Goal: Complete application form: Complete application form

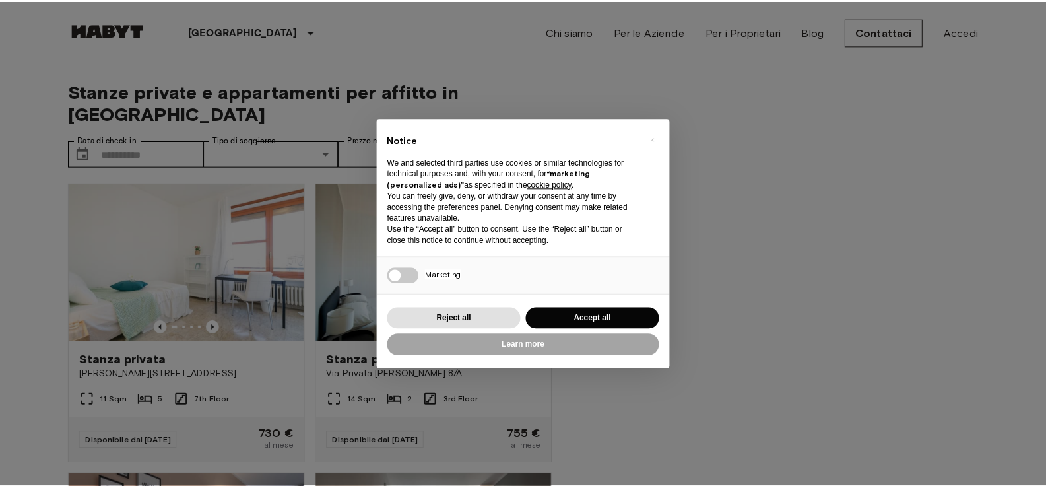
scroll to position [330, 0]
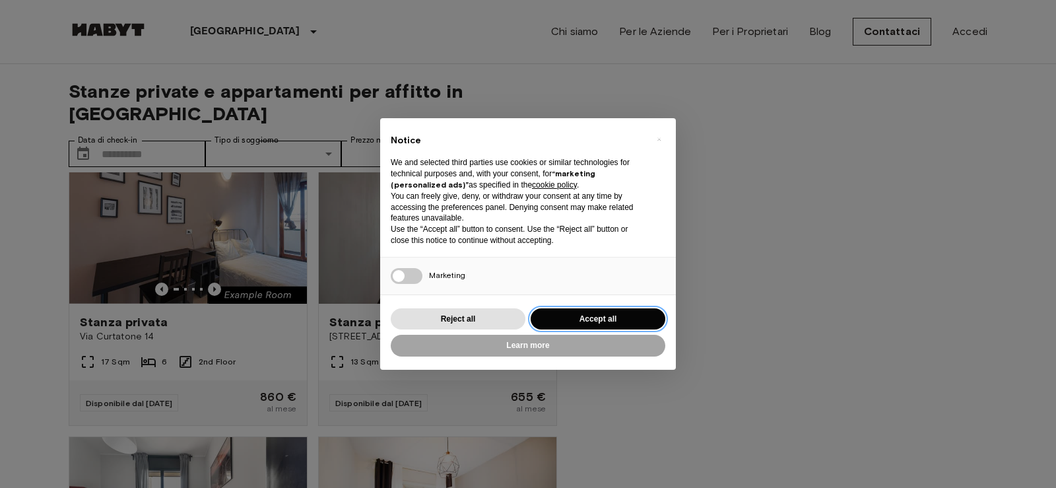
click at [646, 315] on button "Accept all" at bounding box center [598, 319] width 135 height 22
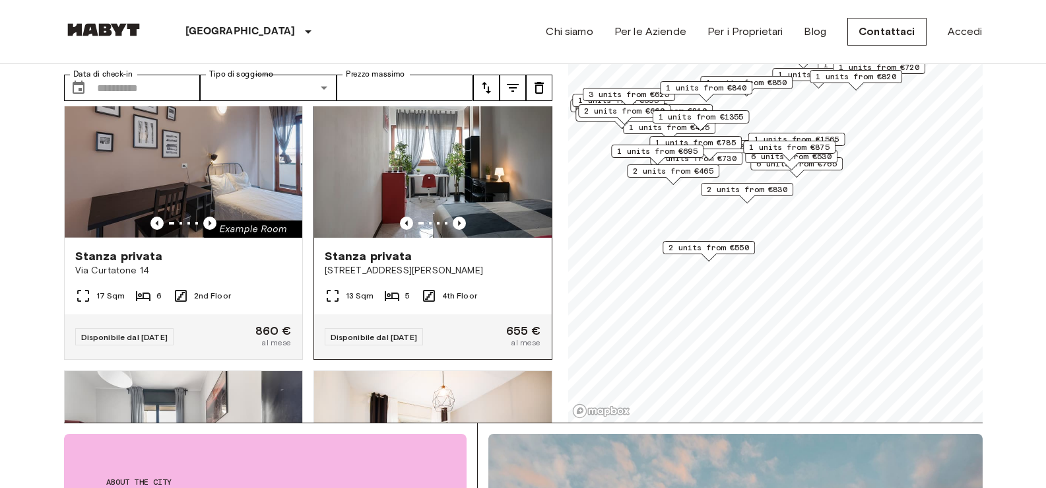
click at [445, 179] on img at bounding box center [433, 158] width 238 height 158
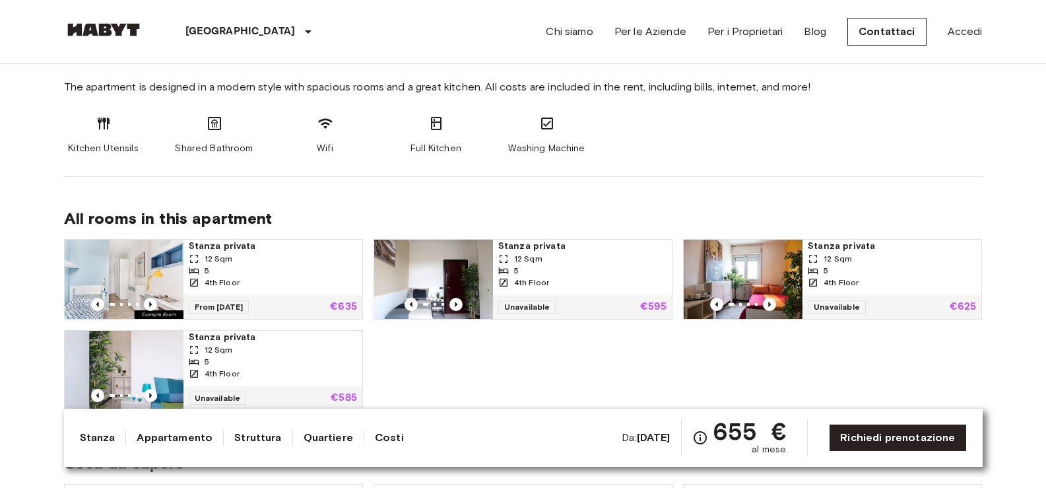
scroll to position [660, 0]
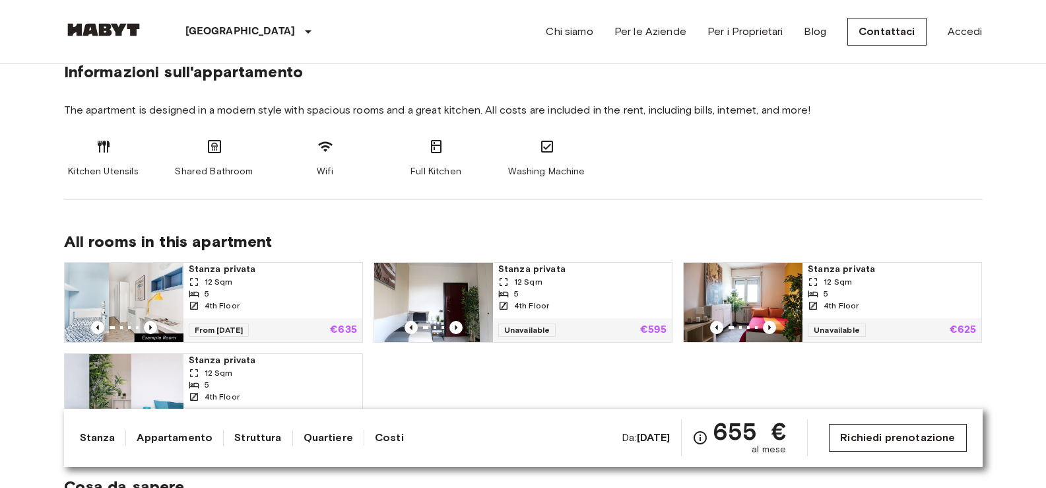
click at [840, 438] on link "Richiedi prenotazione" at bounding box center [897, 438] width 137 height 28
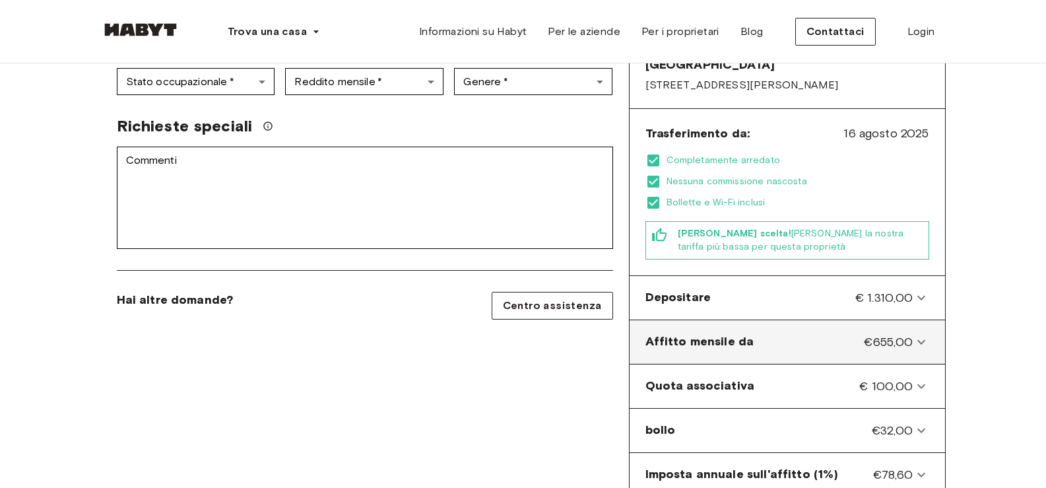
scroll to position [340, 0]
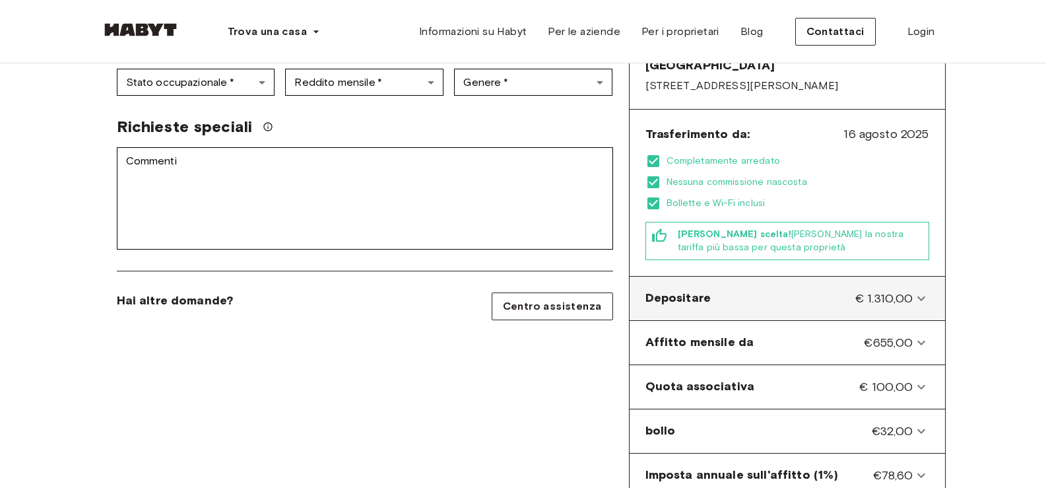
click at [913, 290] on icon at bounding box center [921, 298] width 16 height 16
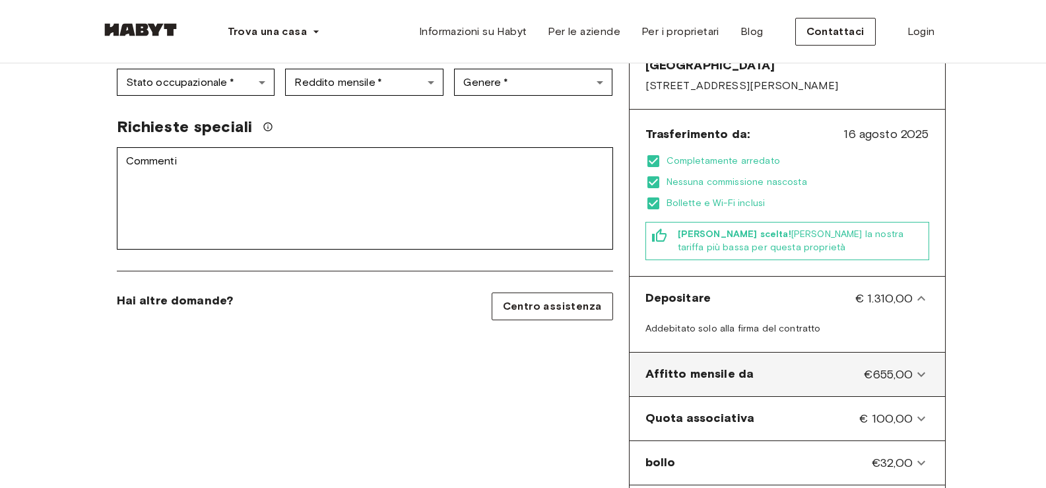
click at [920, 366] on icon at bounding box center [921, 374] width 16 height 16
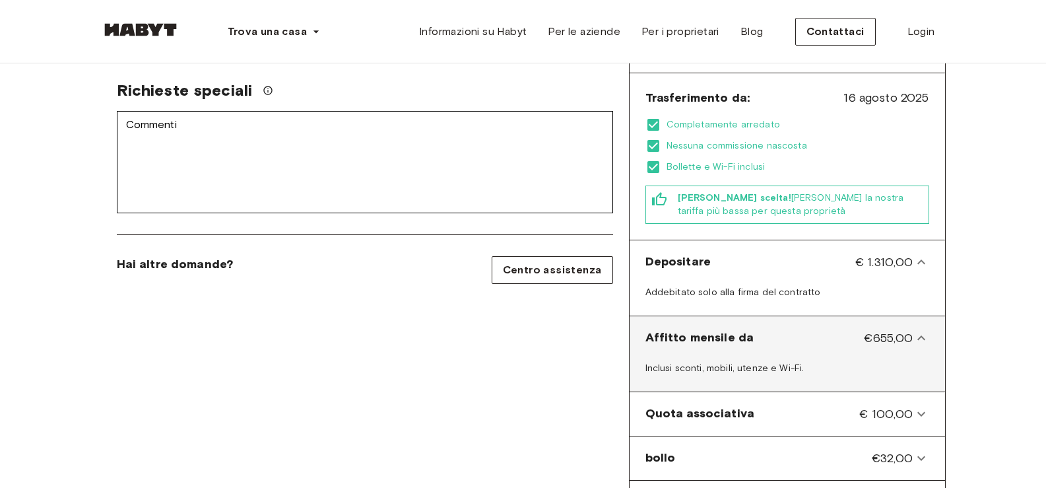
scroll to position [406, 0]
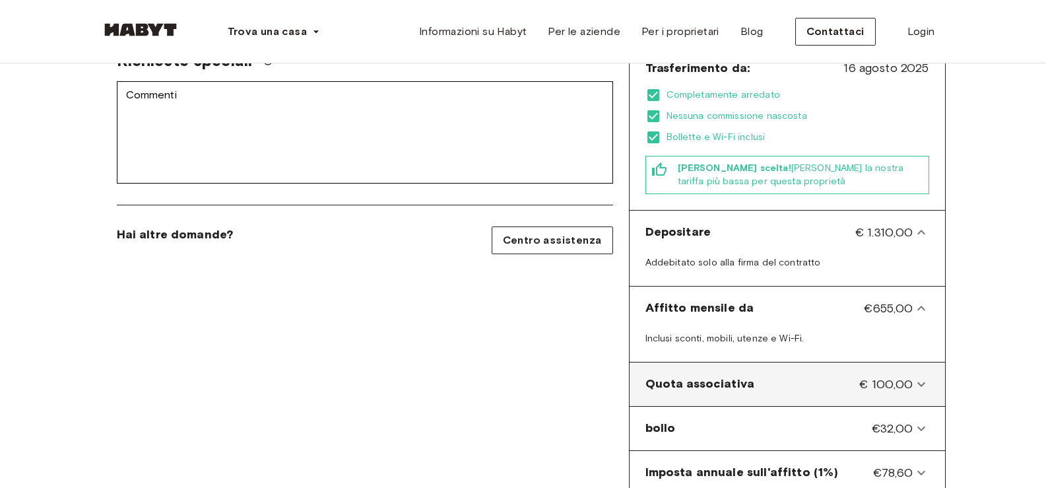
click at [922, 376] on icon at bounding box center [921, 384] width 16 height 16
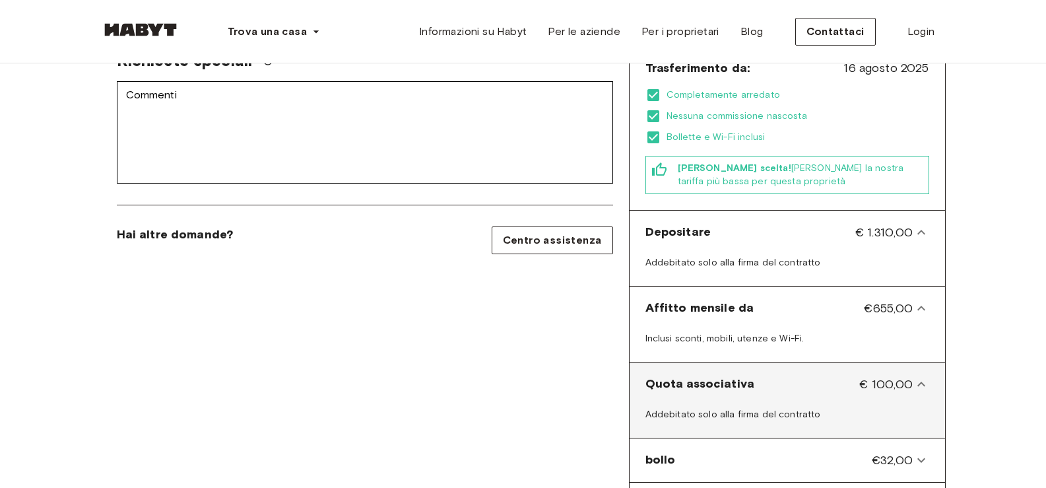
scroll to position [472, 0]
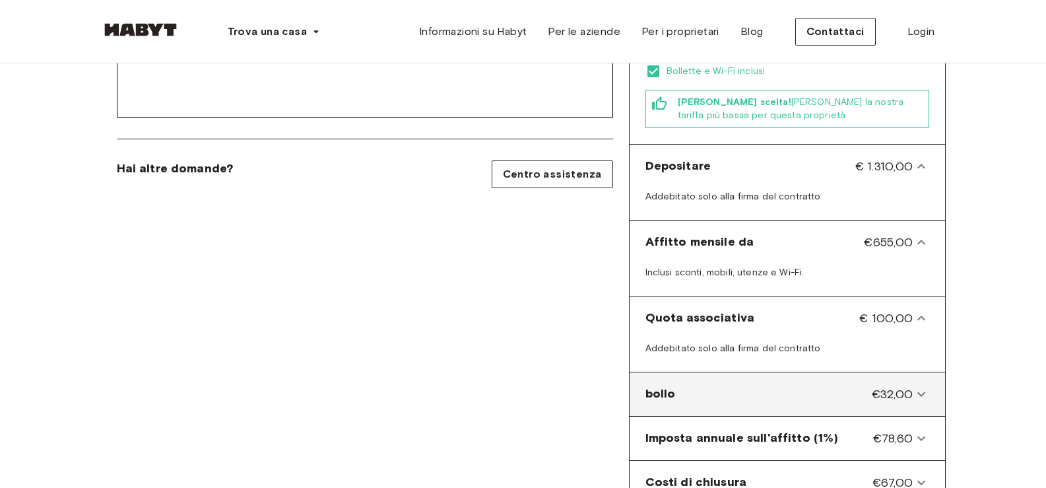
click at [917, 386] on icon at bounding box center [921, 394] width 16 height 16
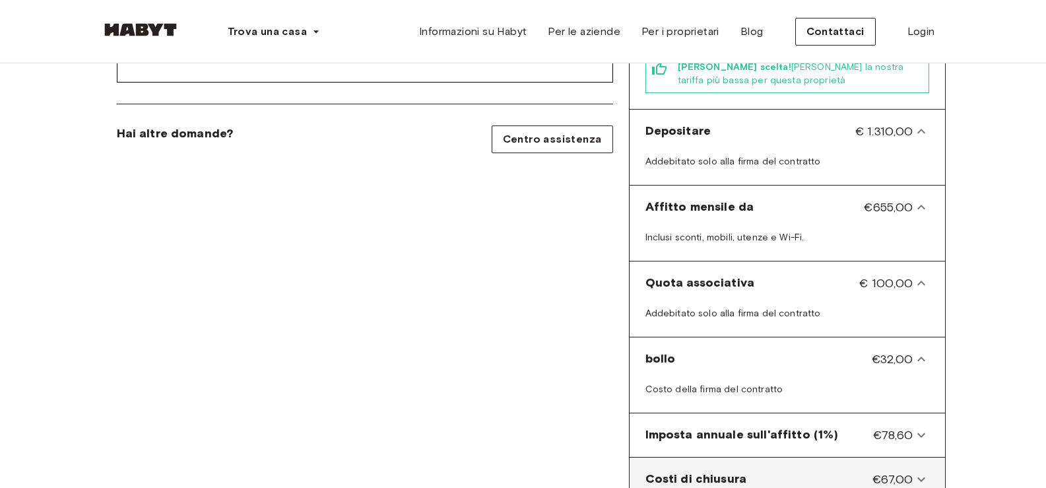
scroll to position [604, 0]
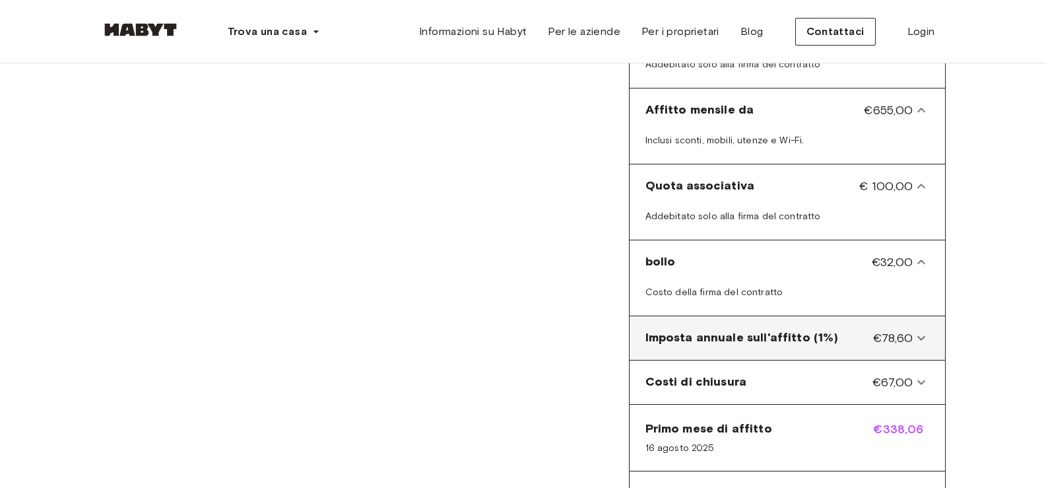
click at [920, 330] on icon at bounding box center [921, 338] width 16 height 16
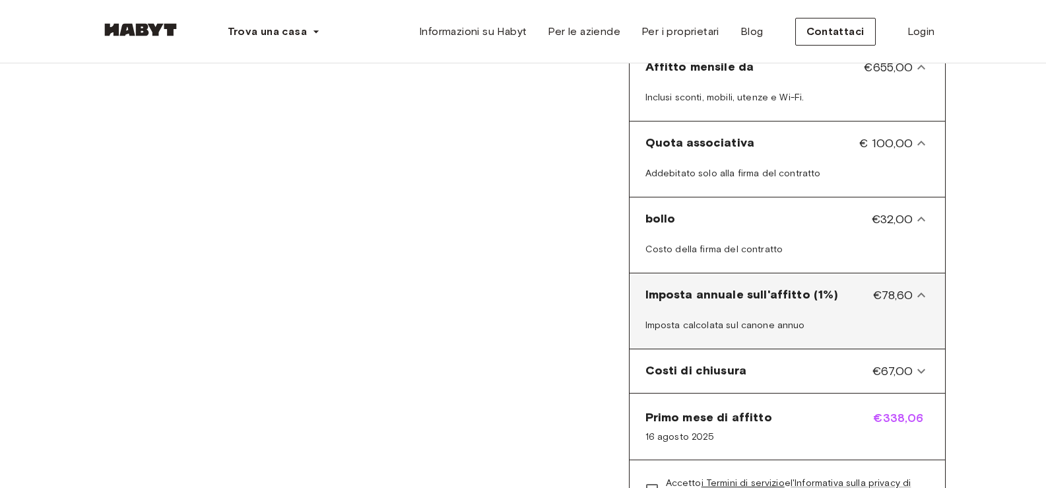
scroll to position [670, 0]
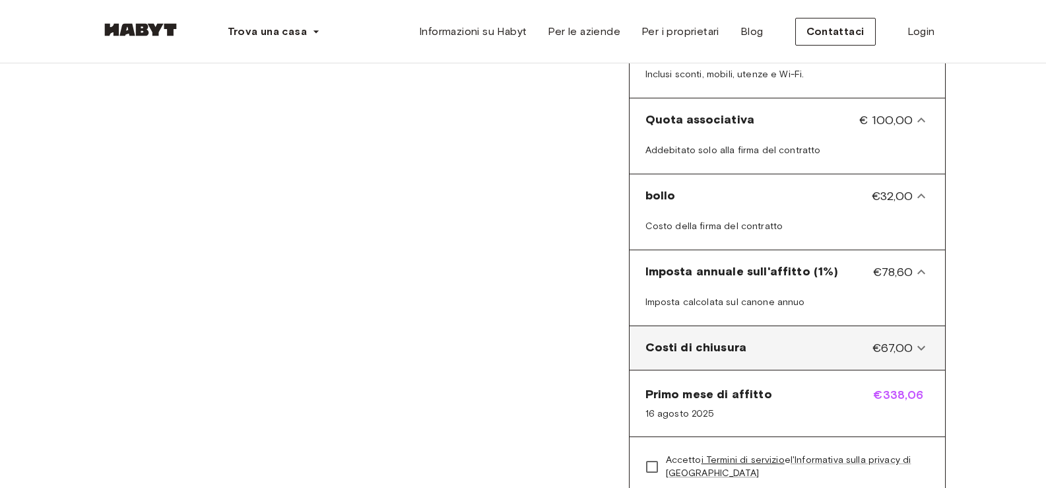
click at [918, 340] on icon at bounding box center [921, 348] width 16 height 16
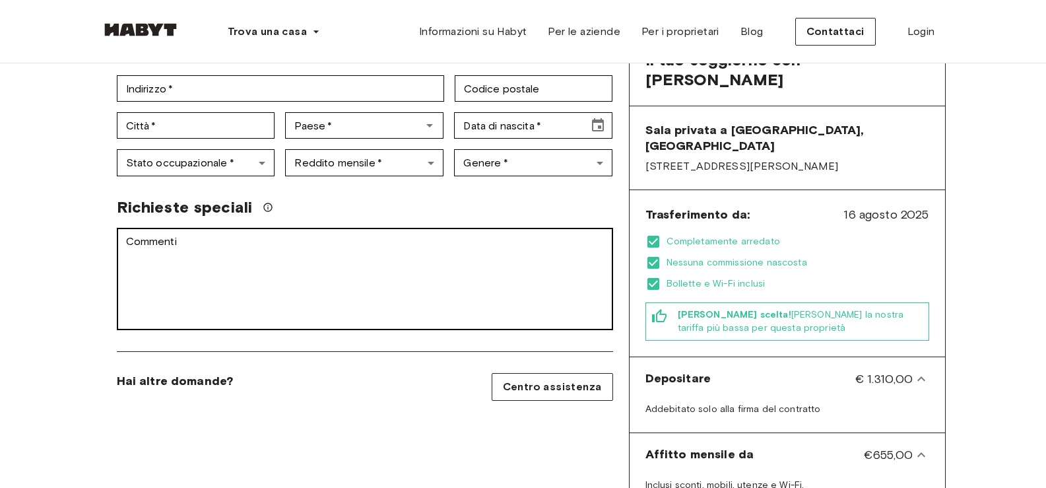
scroll to position [209, 0]
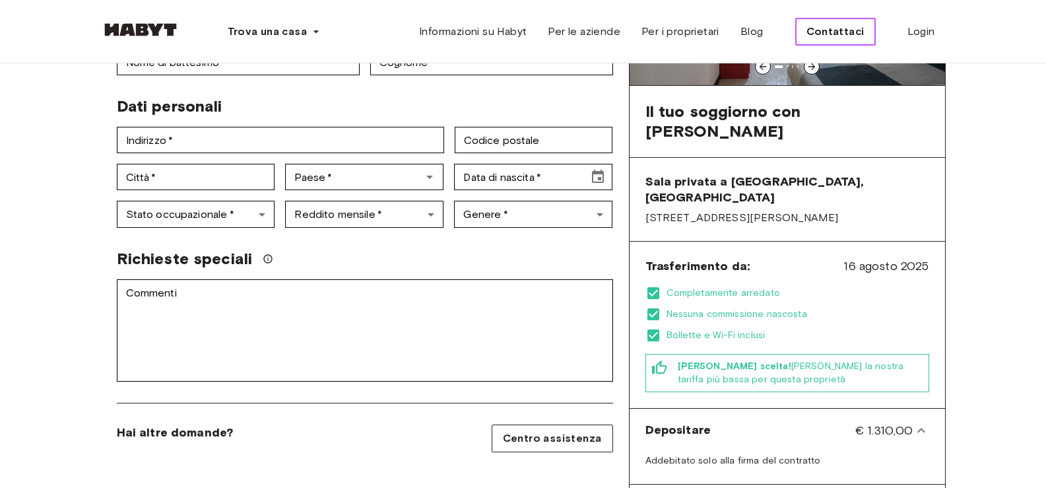
click at [823, 34] on font "Contattaci" at bounding box center [835, 31] width 58 height 13
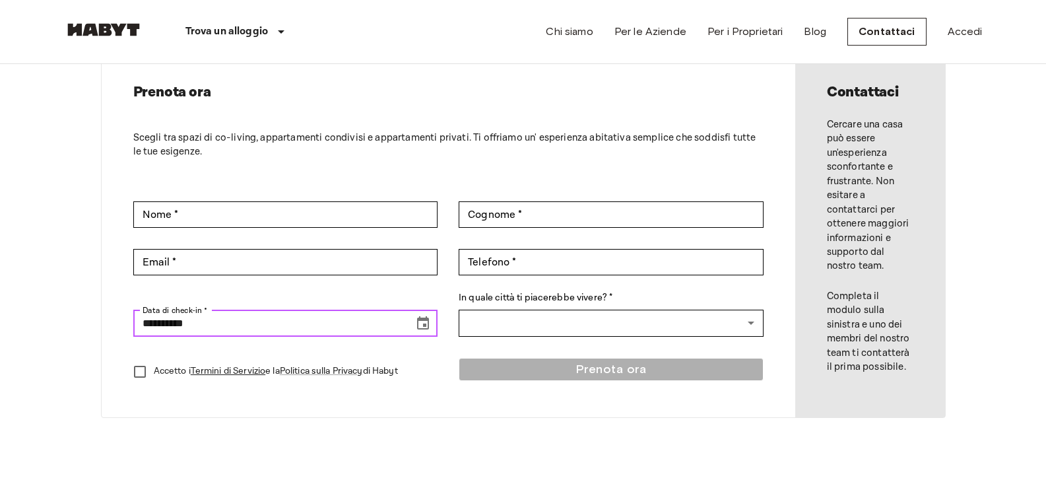
click at [418, 323] on icon "Choose date, selected date is Aug 17, 2025" at bounding box center [423, 323] width 16 height 16
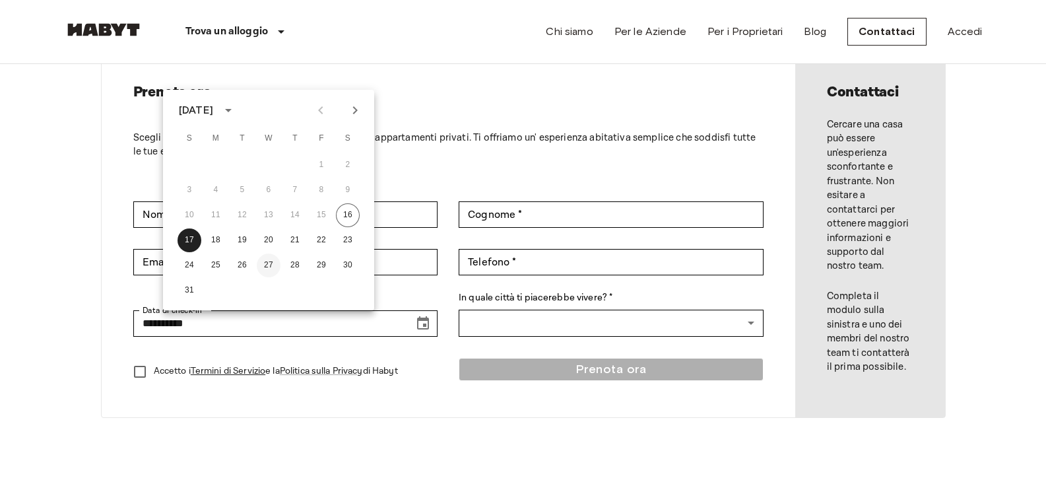
click at [269, 263] on button "27" at bounding box center [269, 265] width 24 height 24
type input "**********"
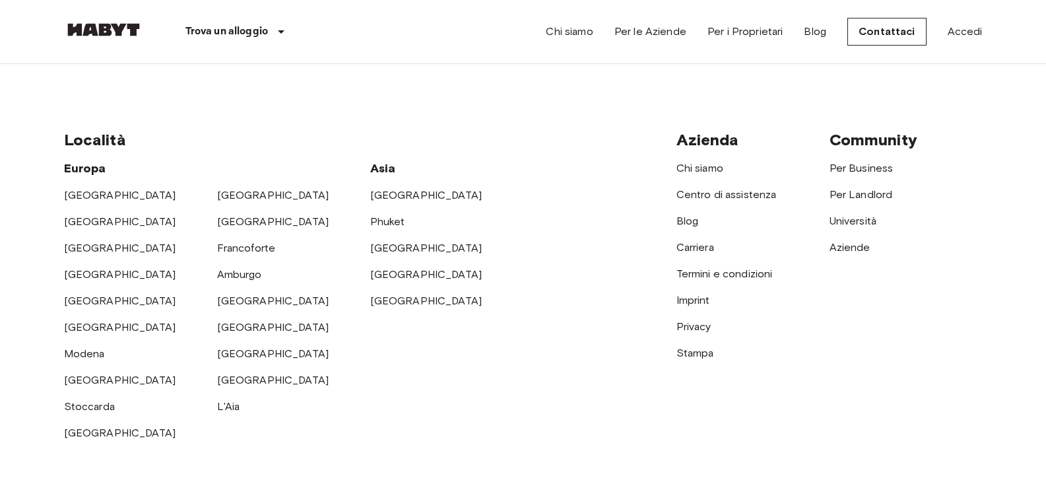
scroll to position [462, 0]
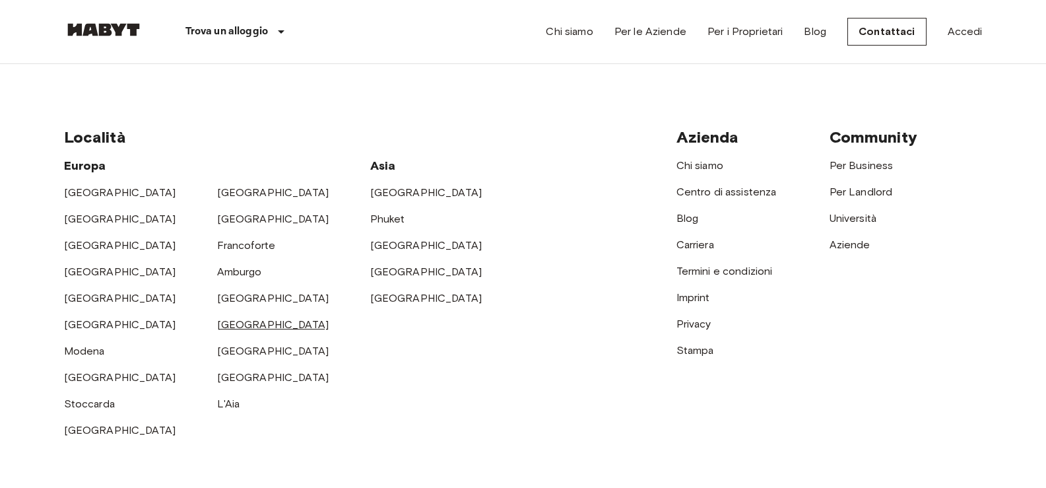
click at [235, 323] on link "[GEOGRAPHIC_DATA]" at bounding box center [273, 324] width 112 height 13
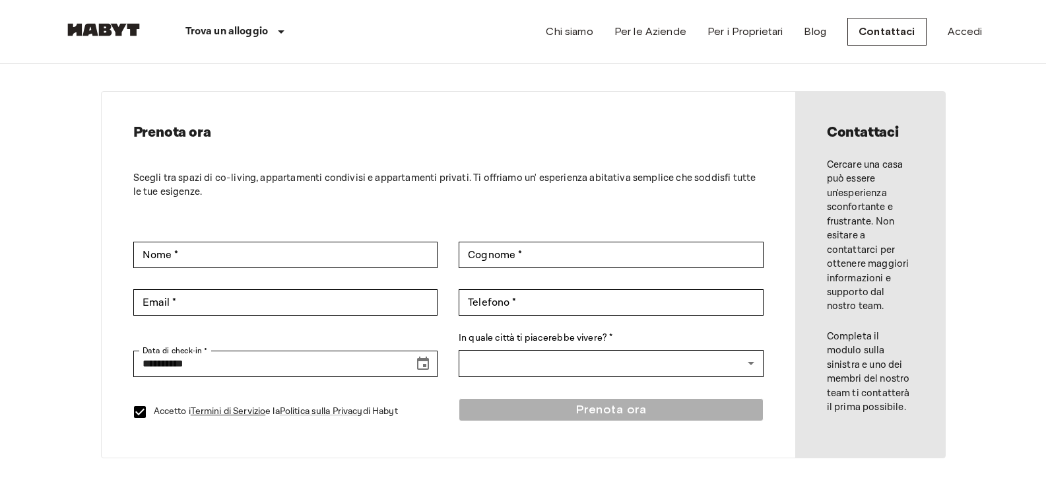
scroll to position [0, 0]
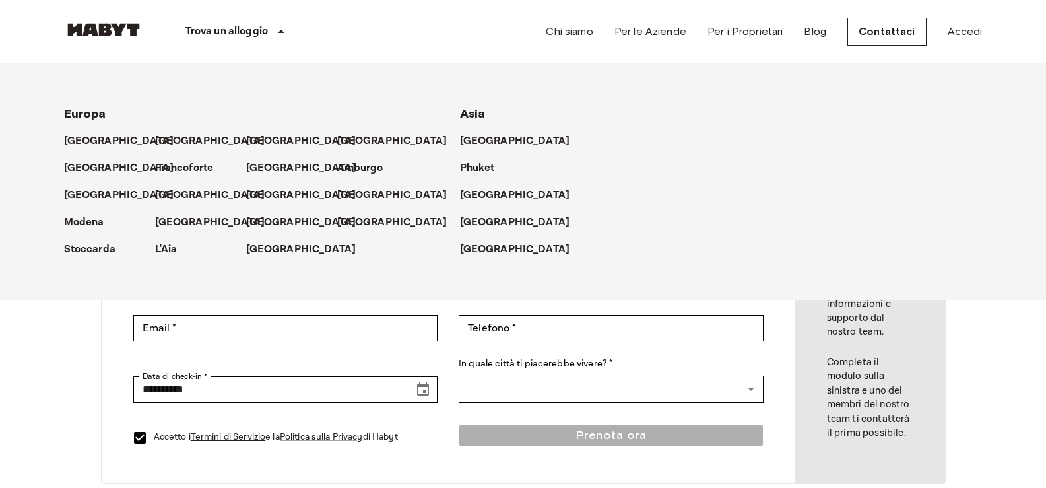
click at [274, 29] on icon at bounding box center [281, 32] width 16 height 16
click at [667, 104] on div "Asia" at bounding box center [642, 108] width 364 height 27
click at [410, 29] on div "Trova un alloggio [GEOGRAPHIC_DATA] [GEOGRAPHIC_DATA] [GEOGRAPHIC_DATA] [GEOGRA…" at bounding box center [523, 31] width 918 height 63
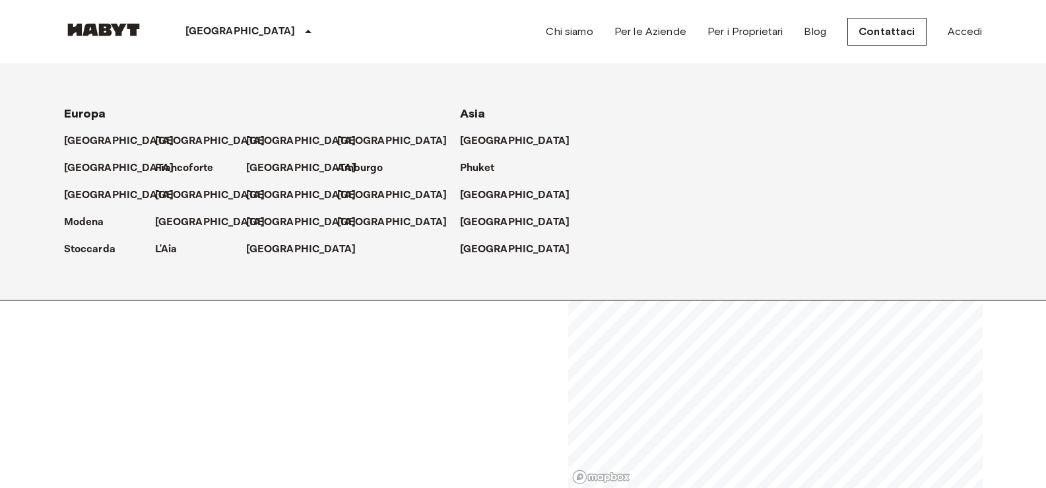
click at [305, 32] on icon at bounding box center [308, 31] width 7 height 3
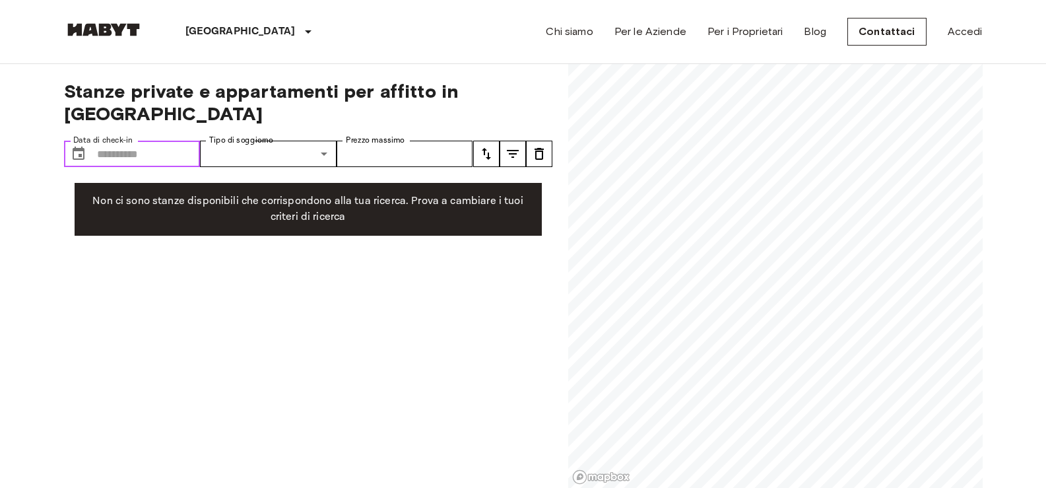
click at [186, 141] on input "Data di check-in" at bounding box center [149, 154] width 104 height 26
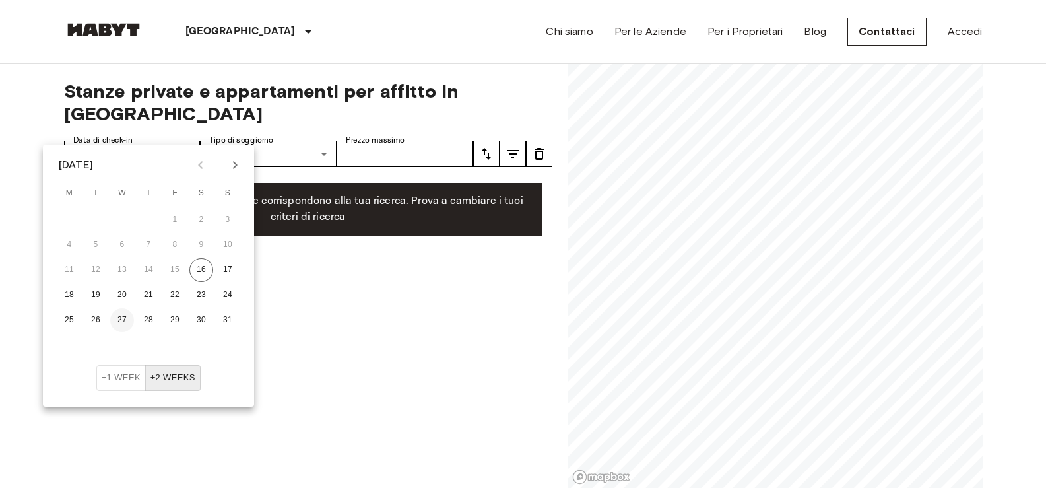
click at [120, 315] on button "27" at bounding box center [122, 320] width 24 height 24
type input "**********"
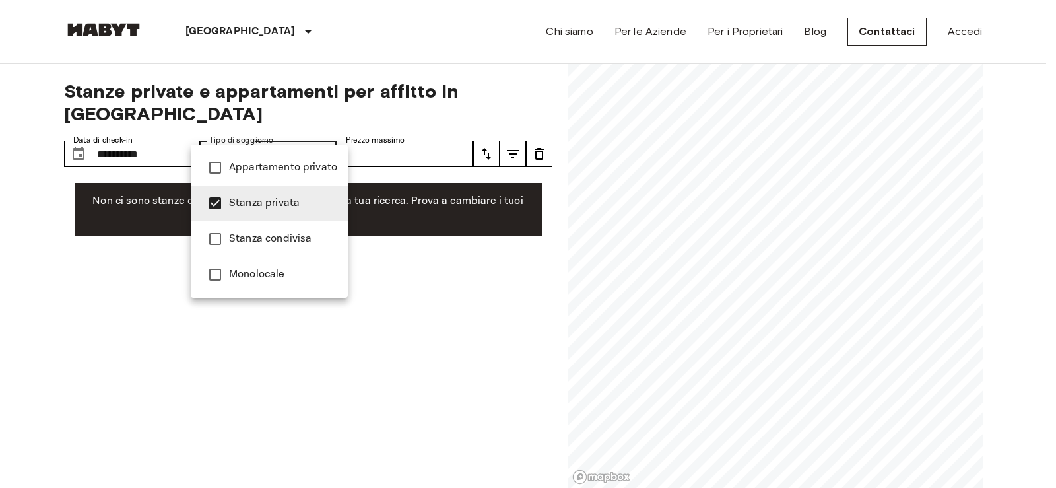
click at [364, 138] on div at bounding box center [528, 244] width 1056 height 488
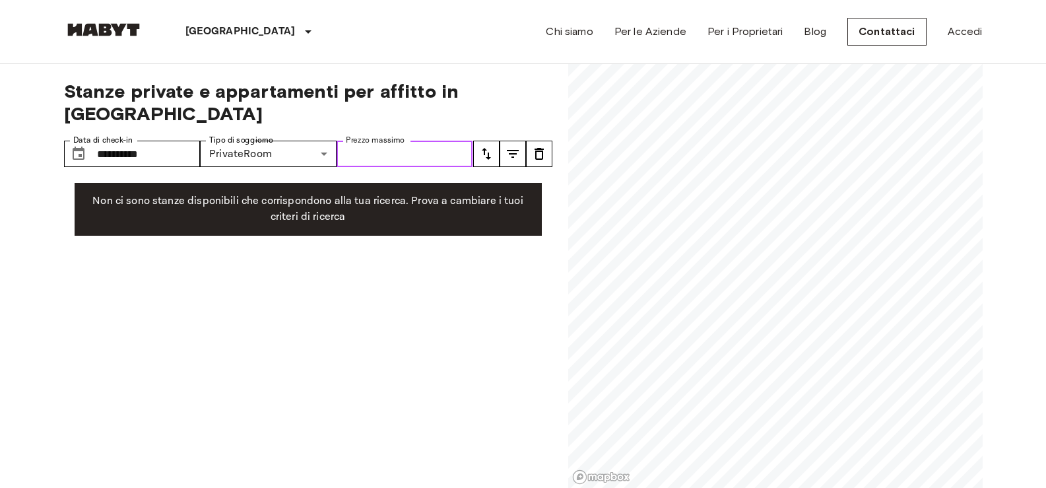
click at [424, 141] on input "Prezzo massimo" at bounding box center [405, 154] width 137 height 26
click at [300, 193] on p "Non ci sono stanze disponibili che corrispondono alla tua ricerca. Prova a camb…" at bounding box center [308, 209] width 446 height 32
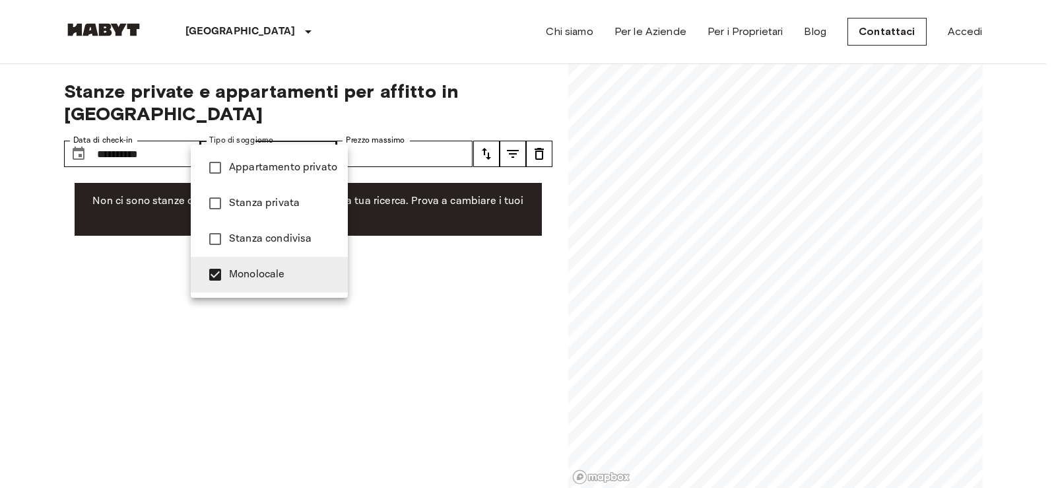
click at [400, 240] on div at bounding box center [528, 244] width 1056 height 488
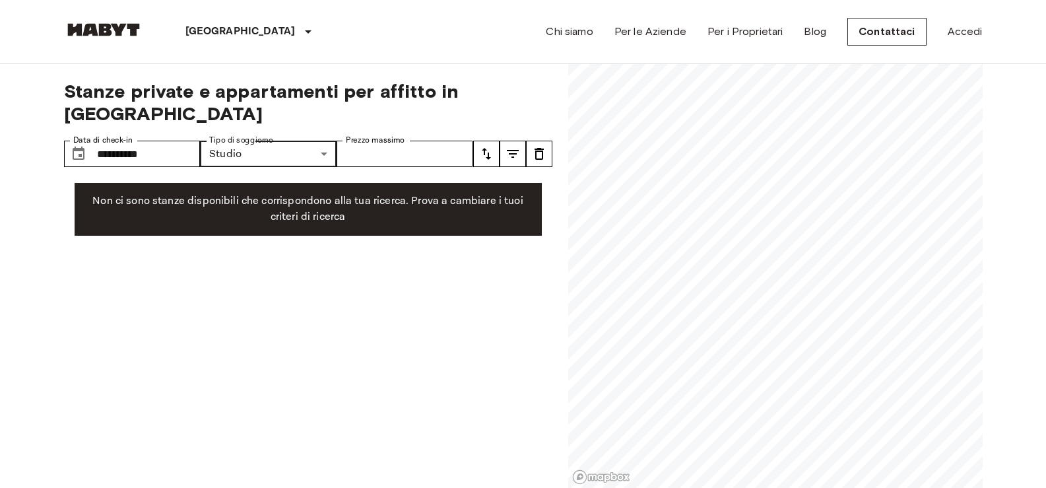
click at [374, 207] on div "Non ci sono stanze disponibili che corrispondono alla tua ricerca. Prova a camb…" at bounding box center [308, 209] width 467 height 53
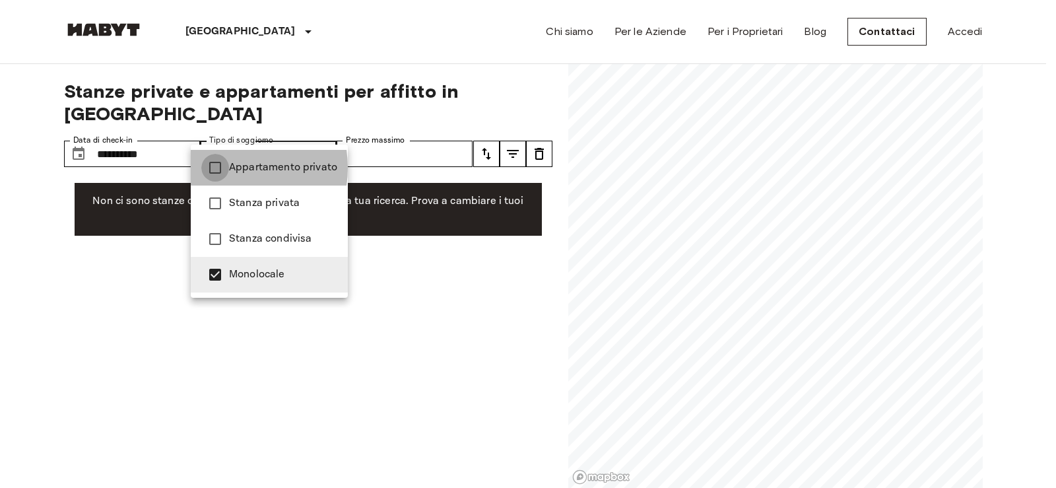
type input "**********"
click at [420, 267] on div at bounding box center [528, 244] width 1056 height 488
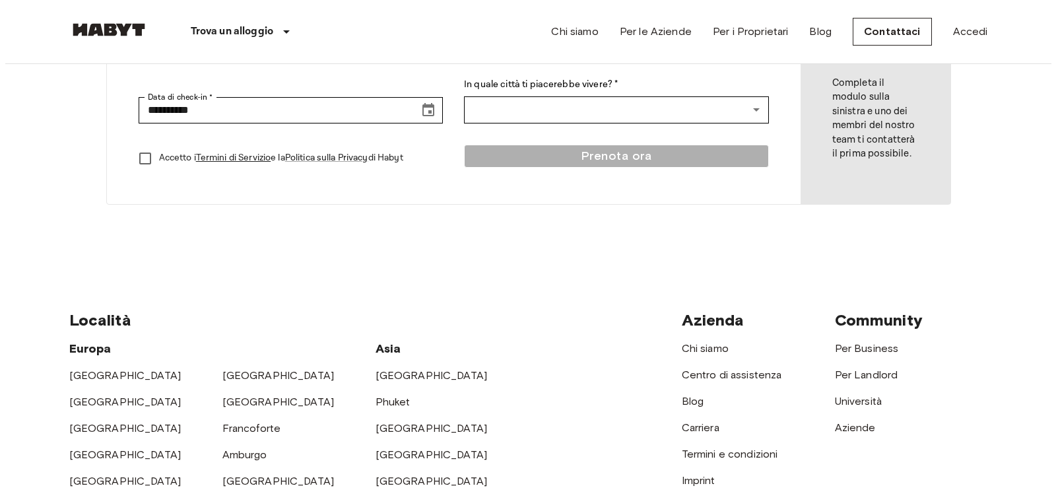
scroll to position [132, 0]
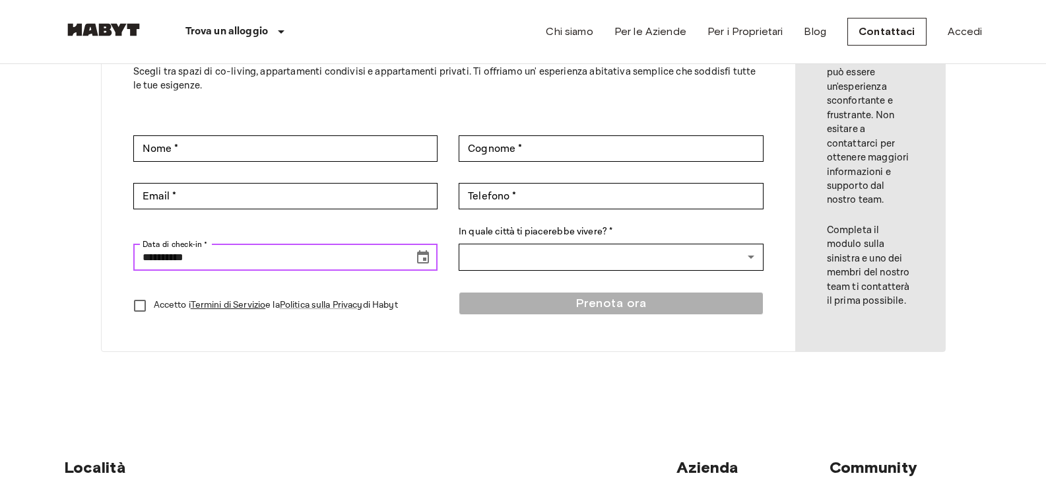
click at [421, 256] on icon "Choose date, selected date is Aug 17, 2025" at bounding box center [423, 257] width 16 height 16
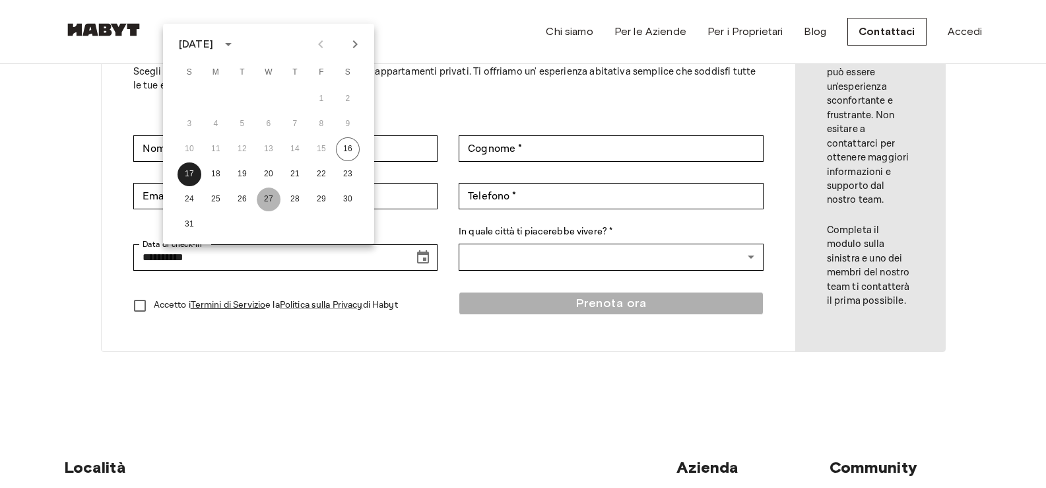
click at [263, 196] on button "27" at bounding box center [269, 199] width 24 height 24
type input "**********"
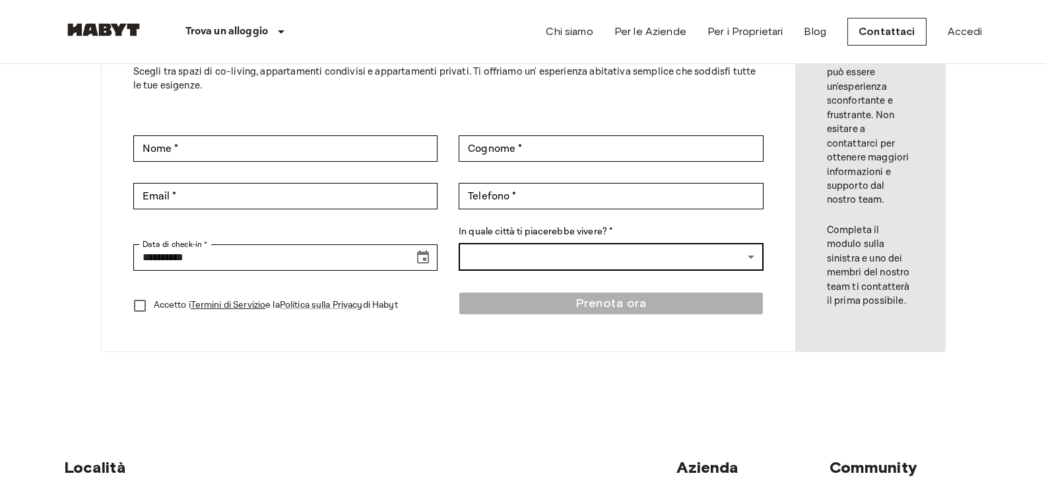
click at [487, 262] on body "**********" at bounding box center [523, 434] width 1046 height 1132
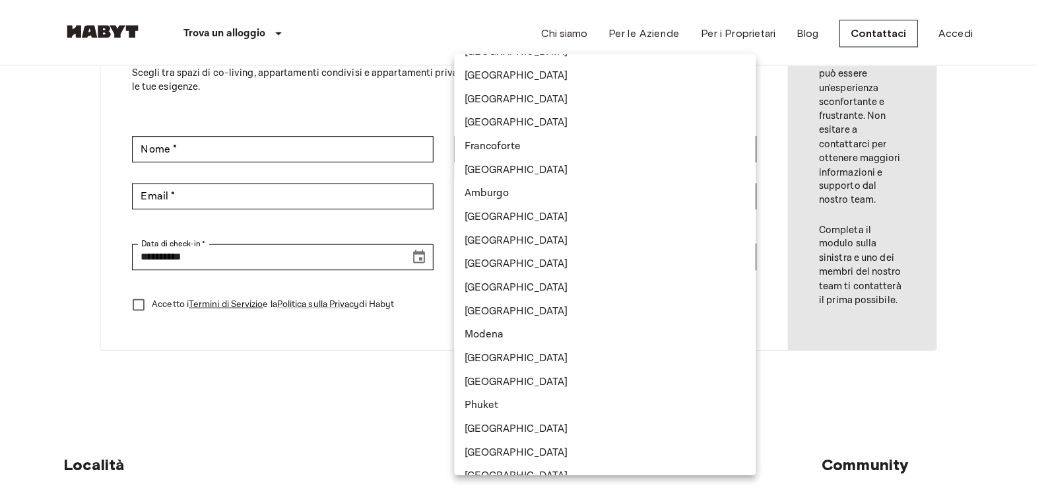
scroll to position [66, 0]
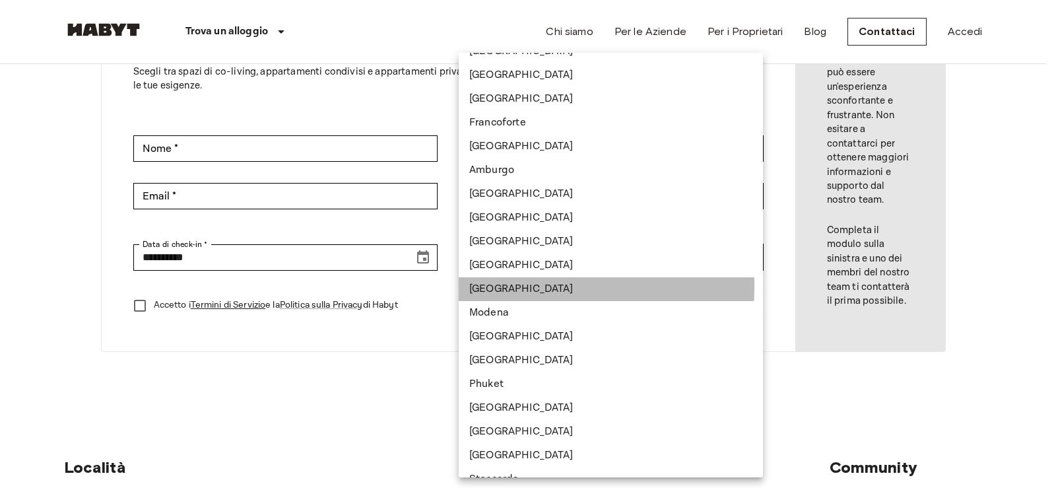
click at [490, 286] on li "[GEOGRAPHIC_DATA]" at bounding box center [611, 289] width 304 height 24
type input "*****"
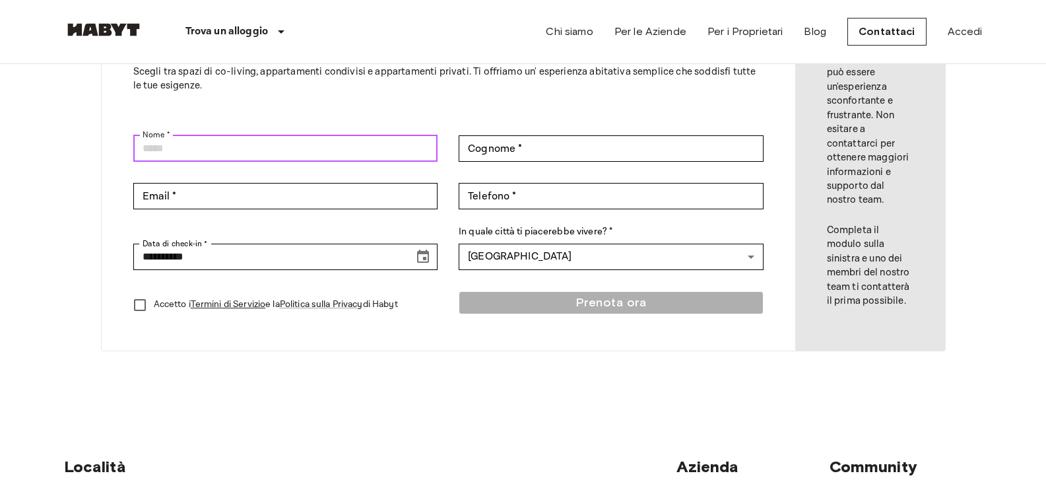
click at [351, 145] on input "Nome *" at bounding box center [285, 148] width 305 height 26
type input "********"
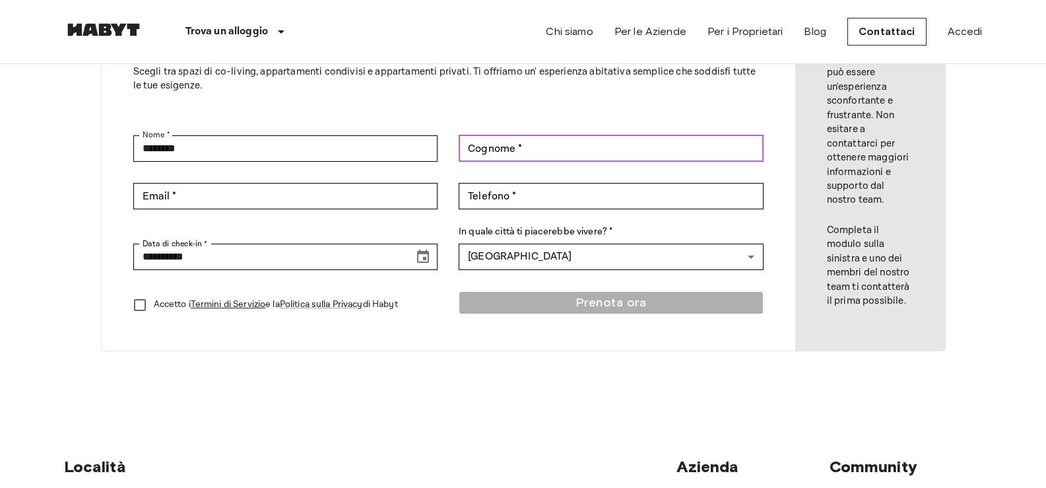
type input "******"
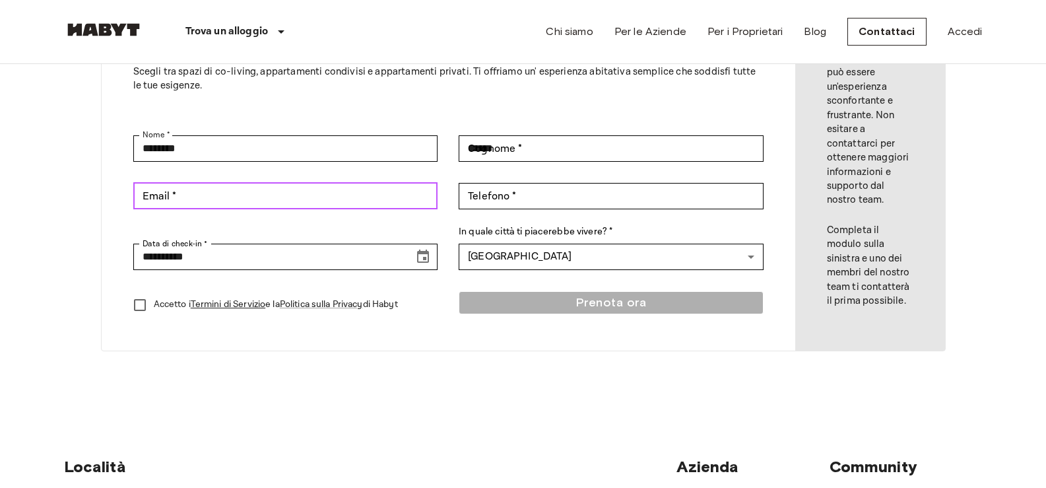
type input "**********"
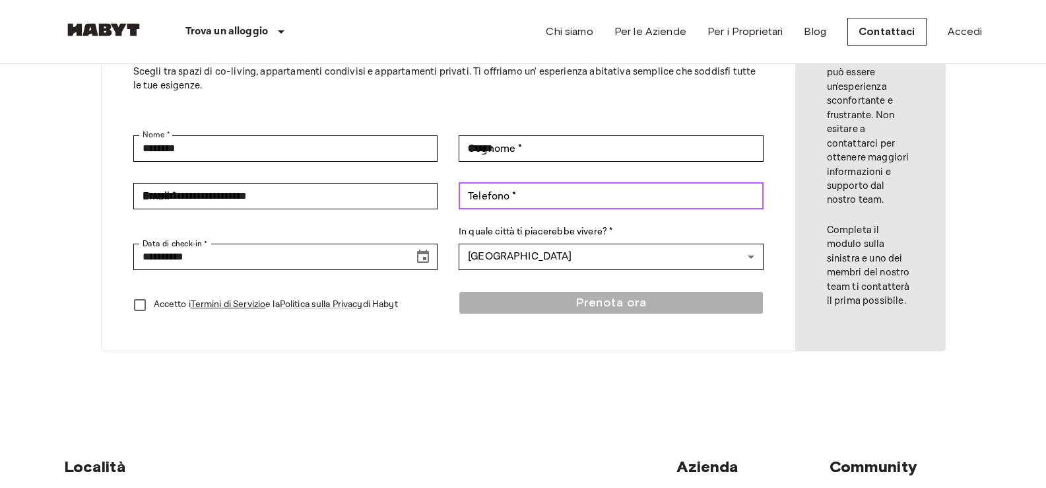
type input "**********"
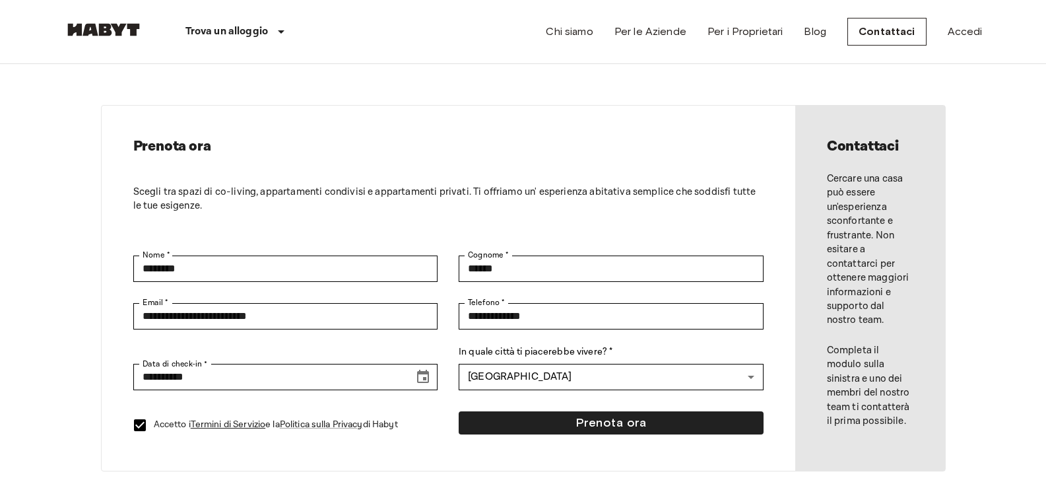
scroll to position [0, 0]
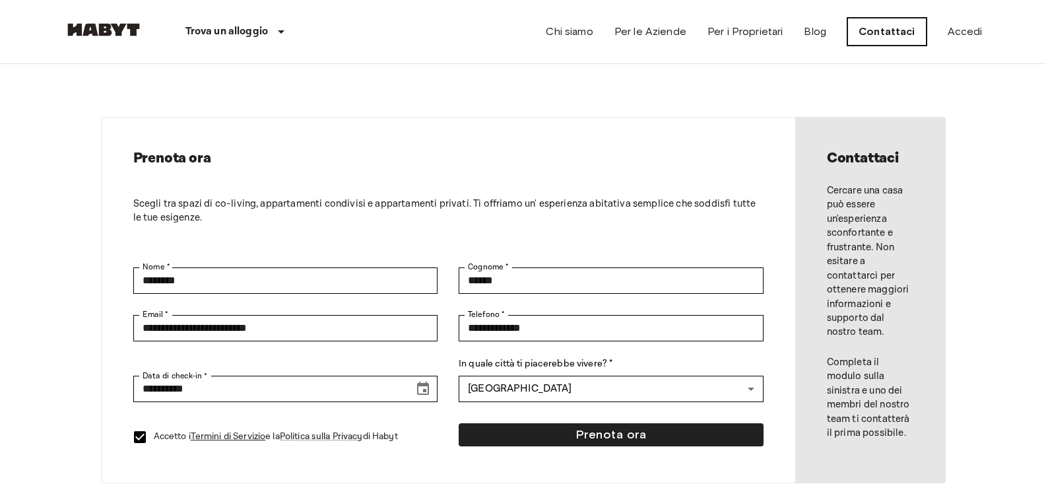
click at [876, 35] on link "Contattaci" at bounding box center [886, 32] width 79 height 28
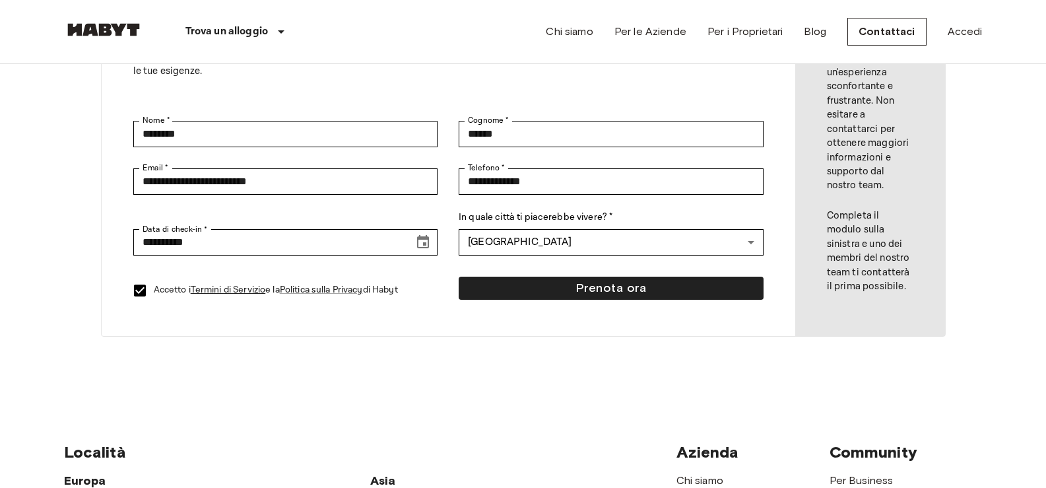
scroll to position [132, 0]
